Goal: Find specific page/section: Find specific page/section

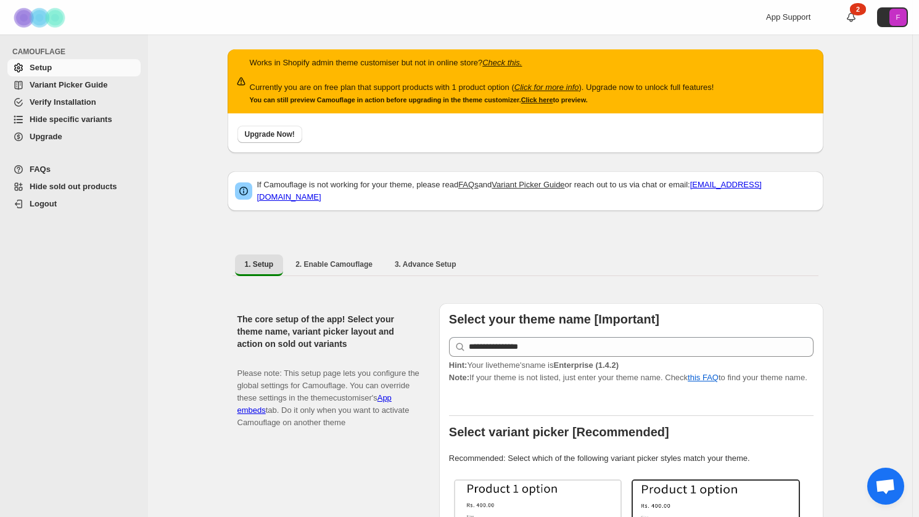
click at [89, 118] on span "Hide specific variants" at bounding box center [71, 119] width 83 height 9
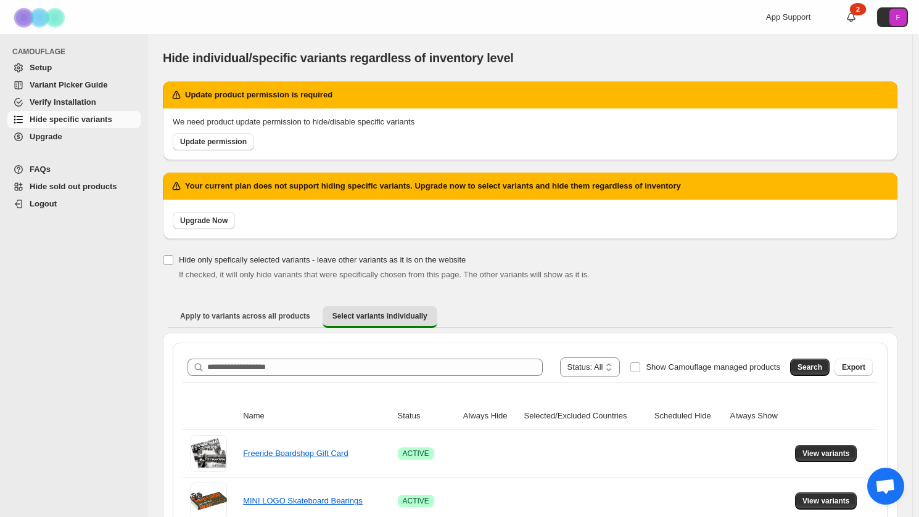
click at [80, 186] on span "Hide sold out products" at bounding box center [74, 186] width 88 height 9
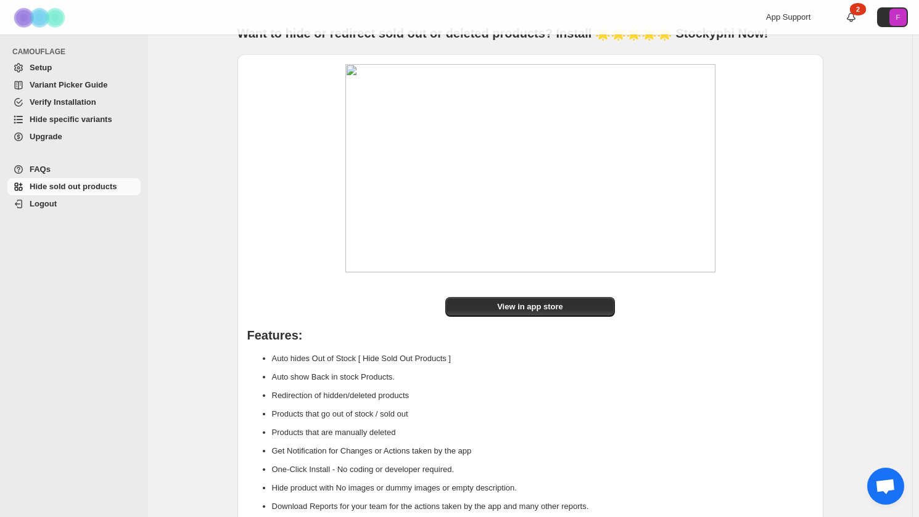
scroll to position [96, 0]
